Goal: Find specific page/section: Find specific page/section

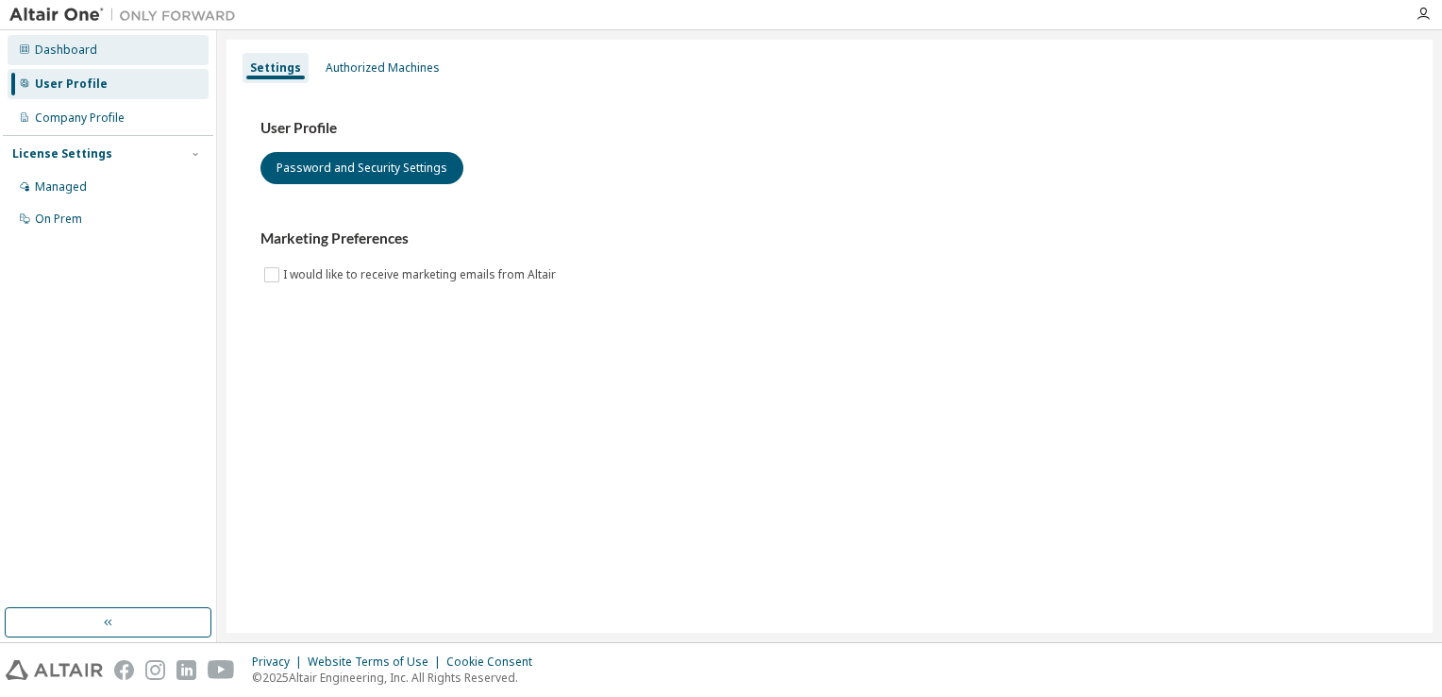
click at [117, 50] on div "Dashboard" at bounding box center [108, 50] width 201 height 30
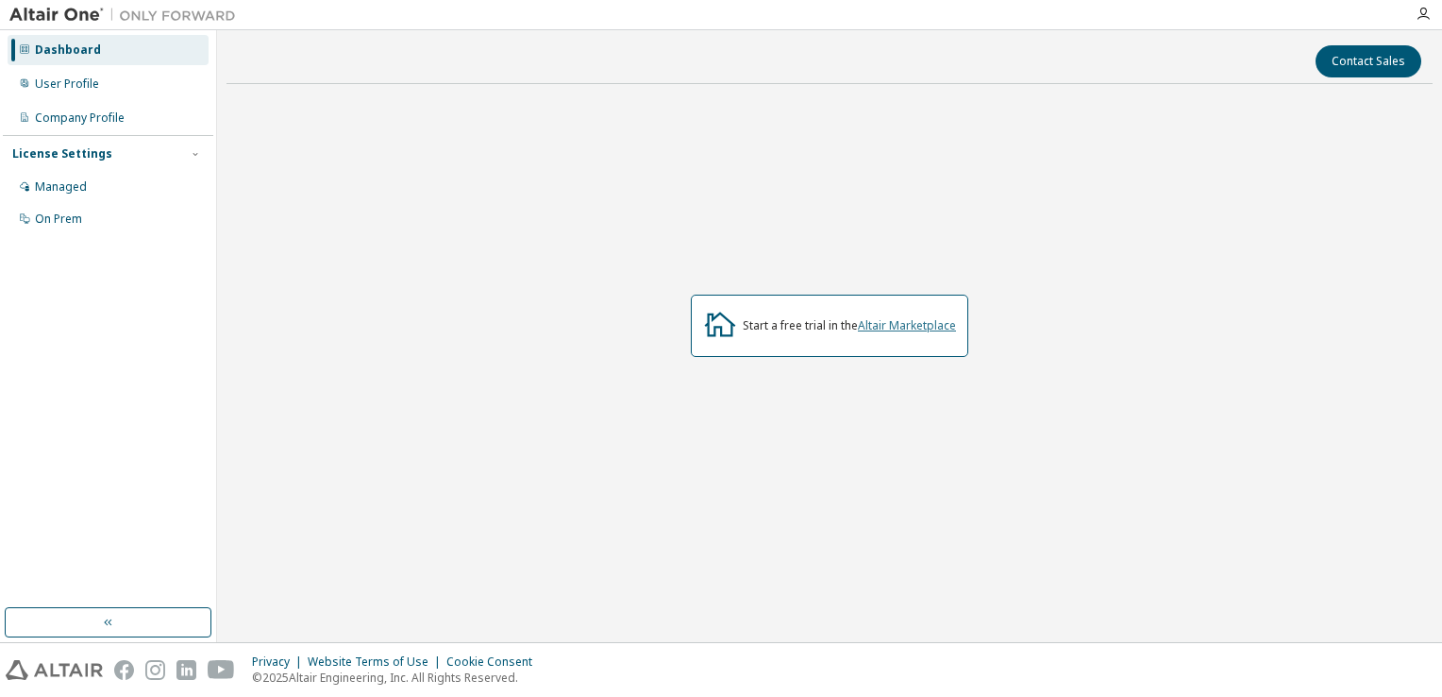
click at [887, 323] on link "Altair Marketplace" at bounding box center [907, 325] width 98 height 16
